Goal: Book appointment/travel/reservation

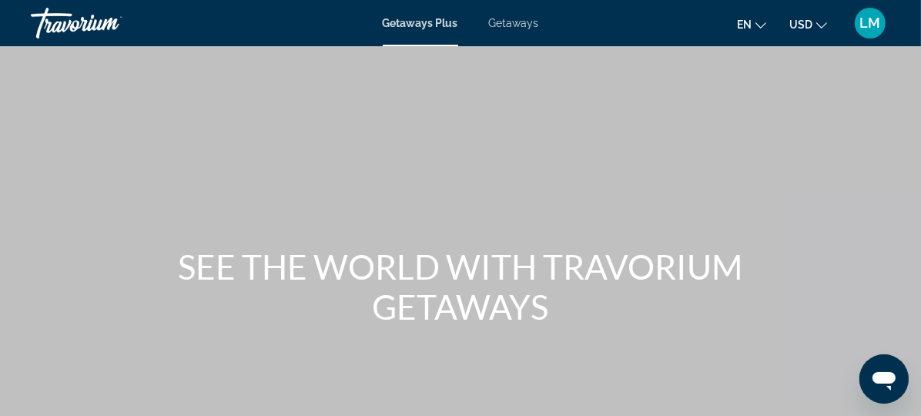
scroll to position [279, 0]
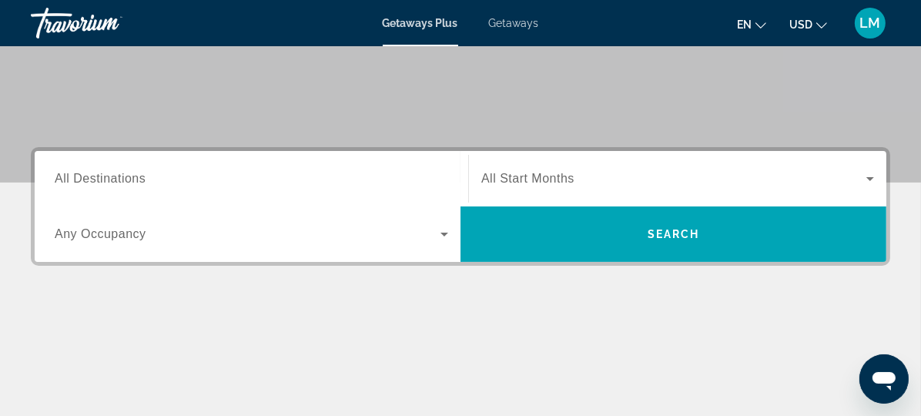
click at [119, 182] on span "All Destinations" at bounding box center [100, 178] width 91 height 13
click at [119, 182] on input "Destination All Destinations" at bounding box center [251, 179] width 393 height 18
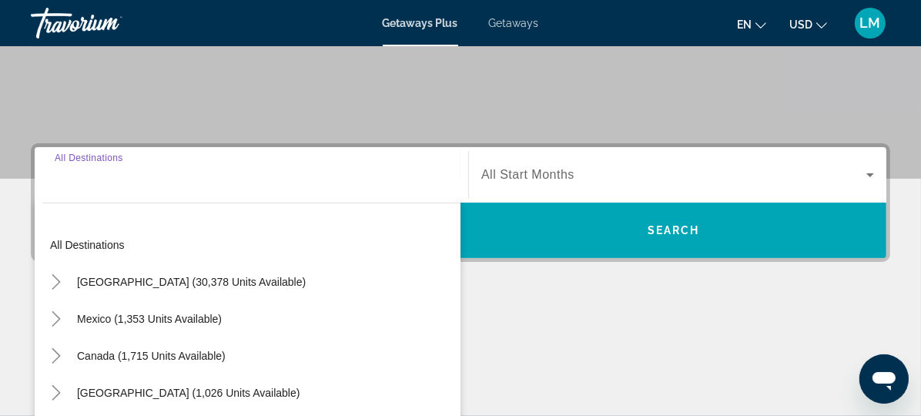
scroll to position [376, 0]
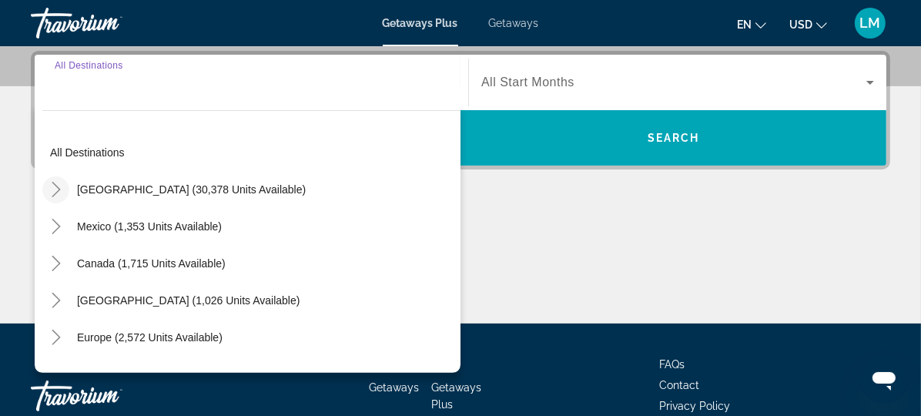
click at [59, 194] on icon "Toggle United States (30,378 units available)" at bounding box center [56, 189] width 15 height 15
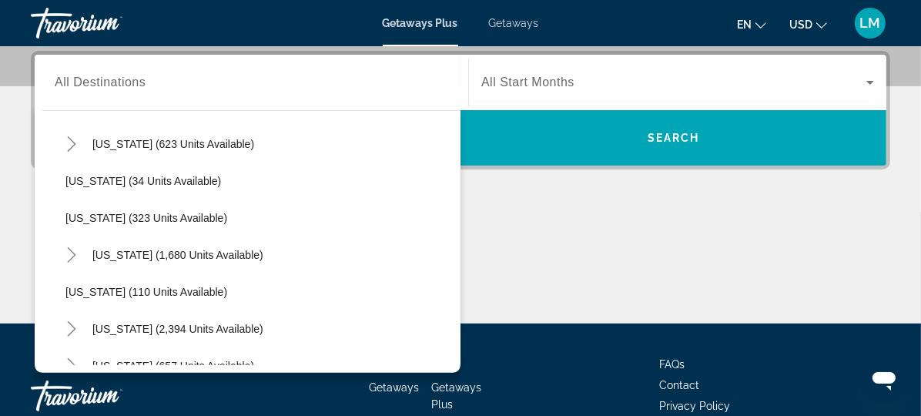
scroll to position [674, 0]
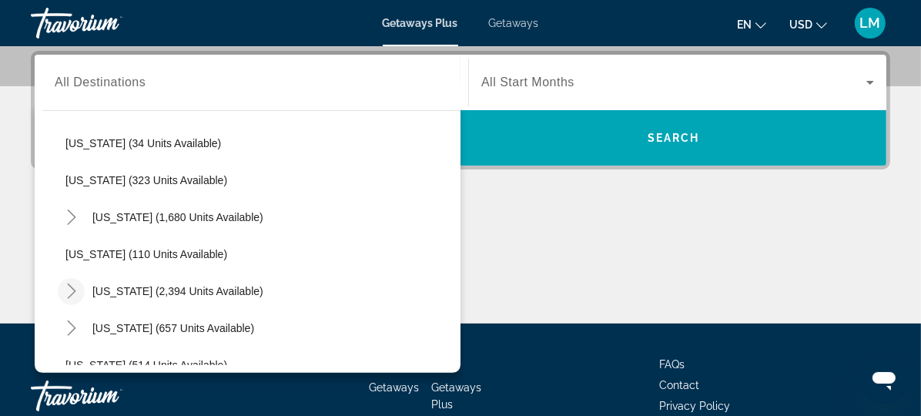
click at [72, 287] on icon "Toggle Nevada (2,394 units available)" at bounding box center [71, 290] width 8 height 15
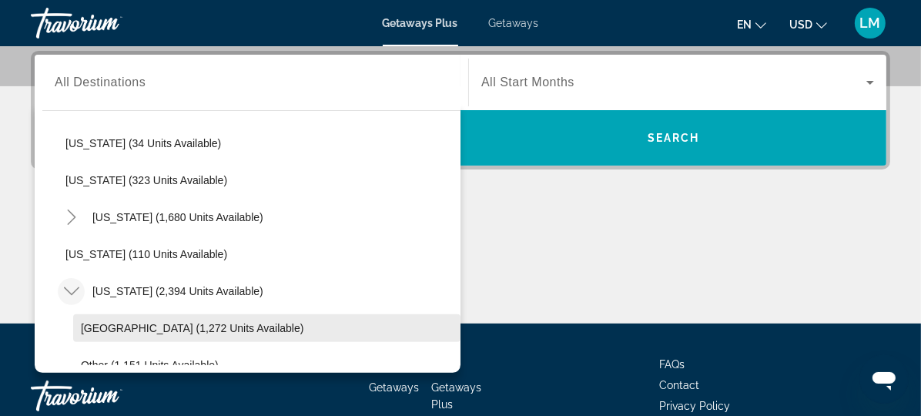
click at [110, 322] on span "[GEOGRAPHIC_DATA] (1,272 units available)" at bounding box center [192, 328] width 223 height 12
type input "**********"
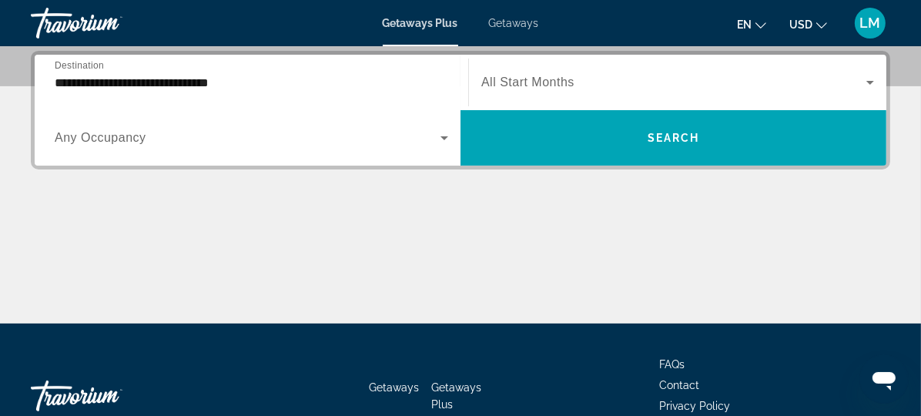
click at [524, 81] on span "All Start Months" at bounding box center [527, 81] width 93 height 13
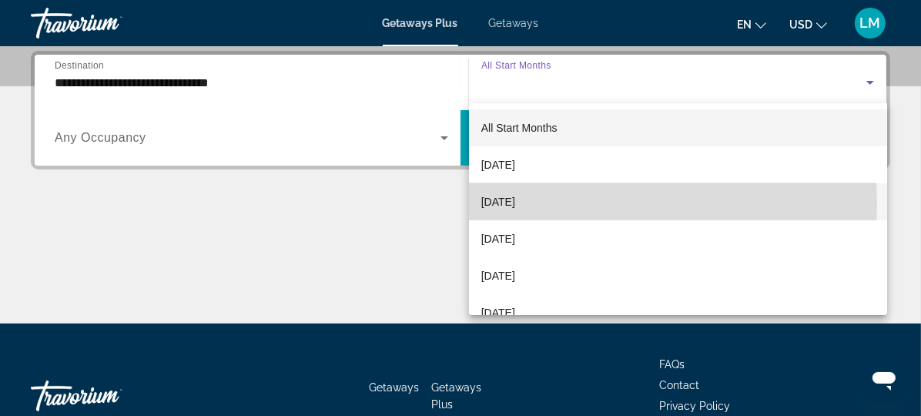
click at [515, 204] on span "[DATE]" at bounding box center [498, 201] width 34 height 18
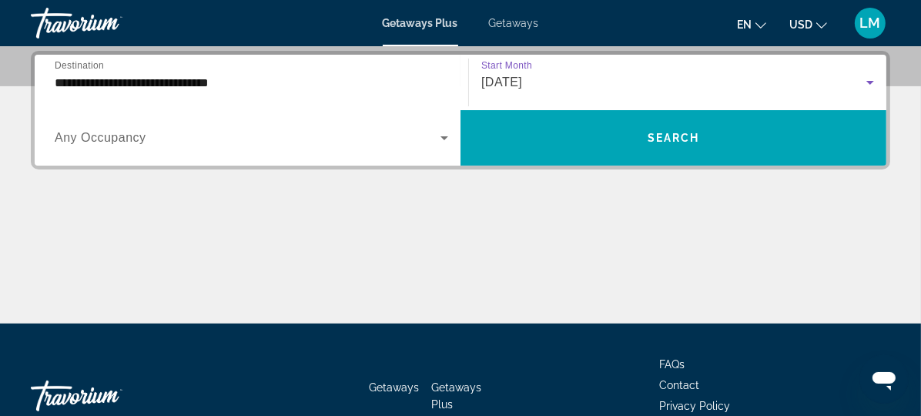
click at [123, 132] on span "Any Occupancy" at bounding box center [101, 137] width 92 height 13
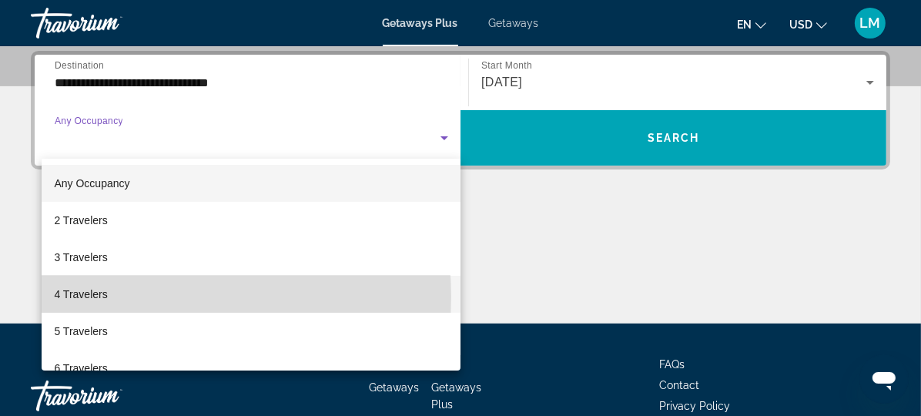
drag, startPoint x: 142, startPoint y: 296, endPoint x: 159, endPoint y: 289, distance: 19.0
click at [153, 291] on mat-option "4 Travelers" at bounding box center [251, 294] width 419 height 37
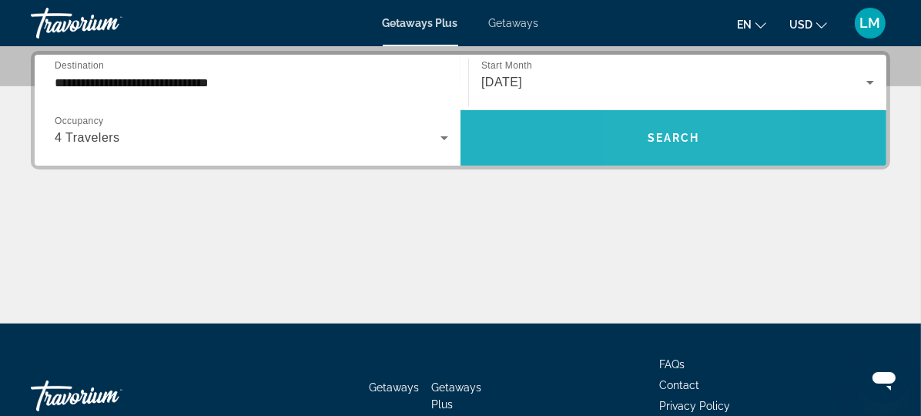
click at [648, 132] on span "Search" at bounding box center [673, 138] width 52 height 12
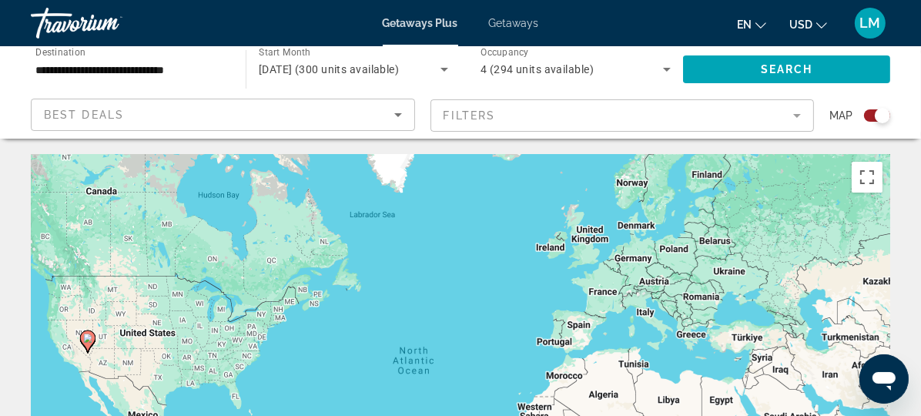
click at [872, 119] on div "Search widget" at bounding box center [877, 115] width 26 height 12
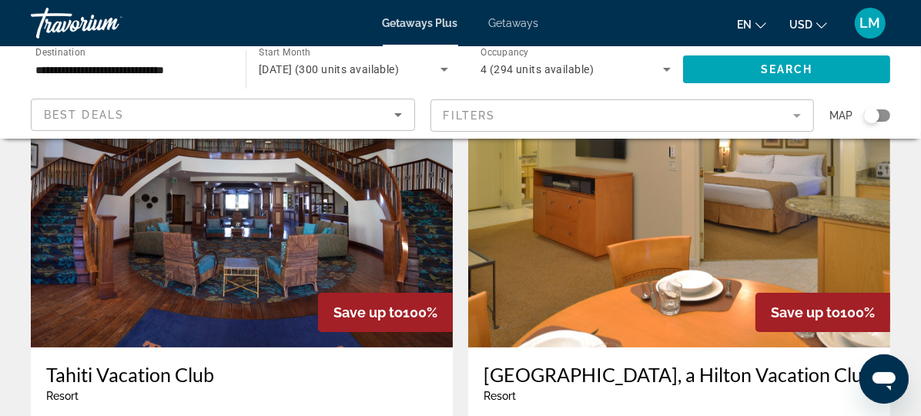
scroll to position [70, 0]
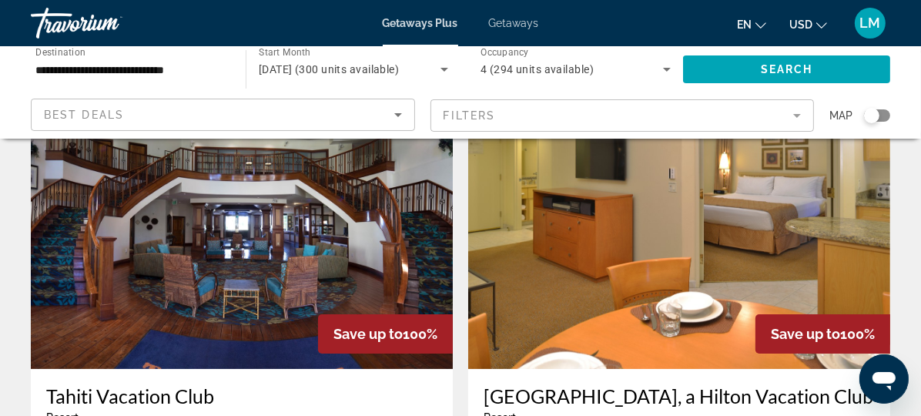
click at [219, 195] on img "Main content" at bounding box center [242, 245] width 422 height 246
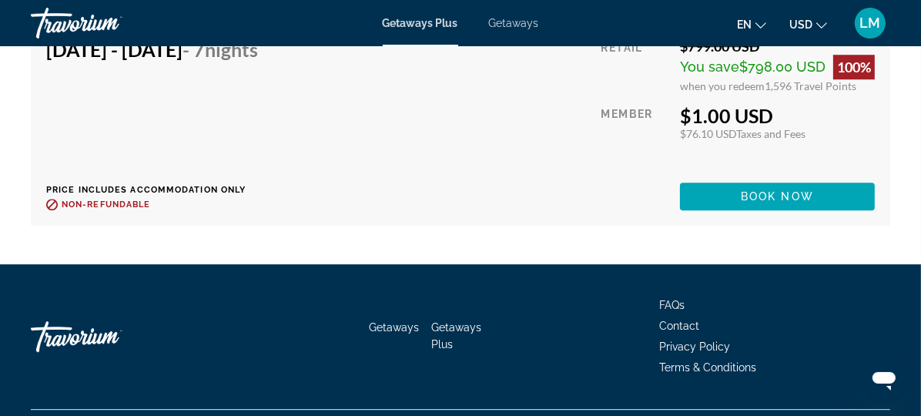
scroll to position [4163, 0]
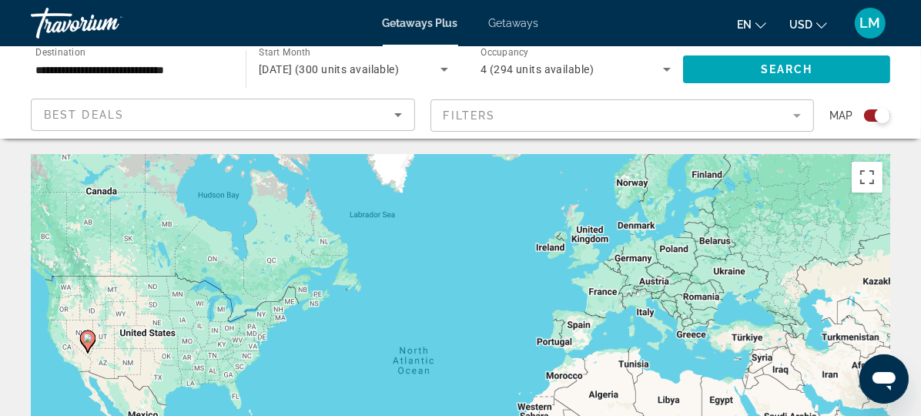
click at [872, 115] on div "Search widget" at bounding box center [877, 115] width 26 height 12
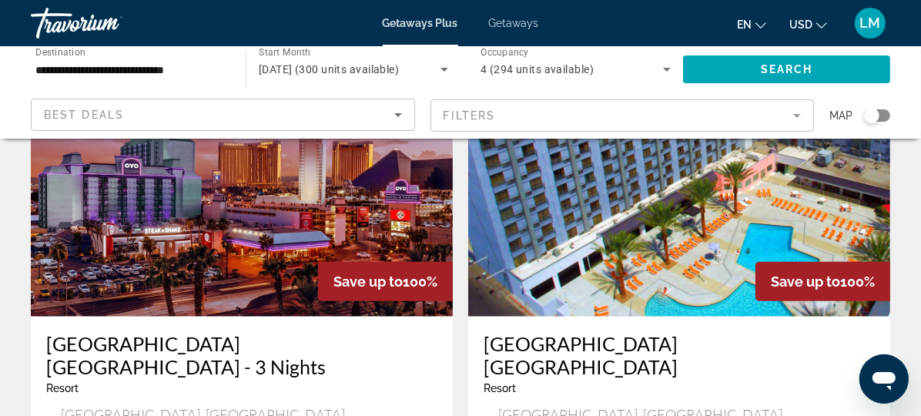
scroll to position [1190, 0]
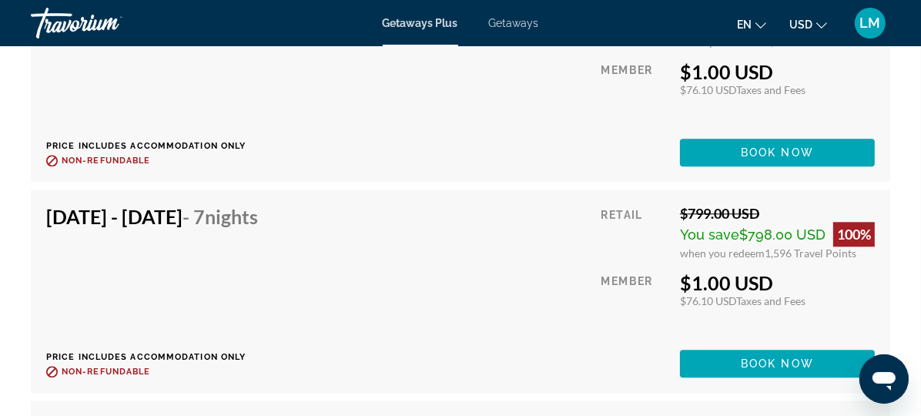
scroll to position [3359, 0]
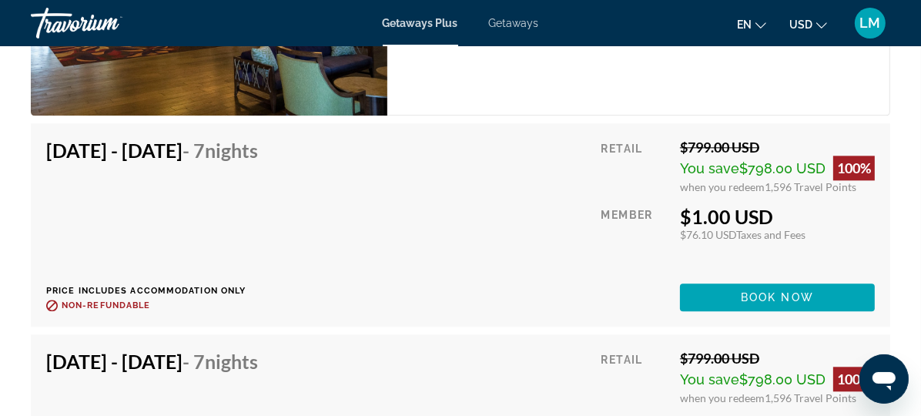
click at [753, 296] on span "Book now" at bounding box center [777, 297] width 73 height 12
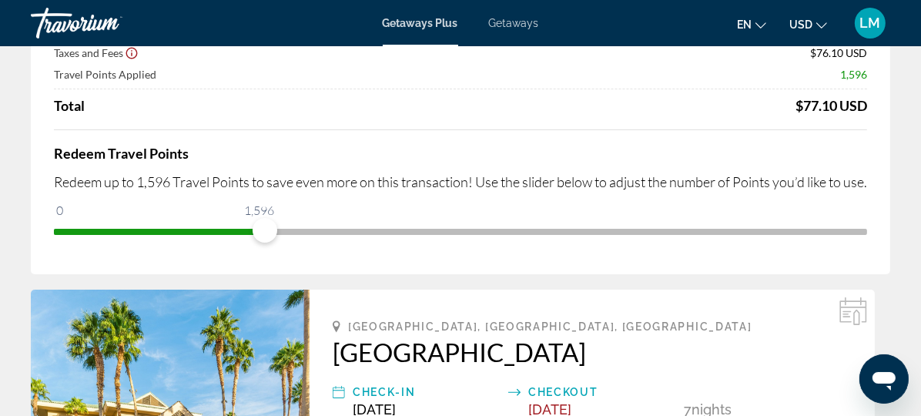
scroll to position [139, 0]
